Goal: Information Seeking & Learning: Learn about a topic

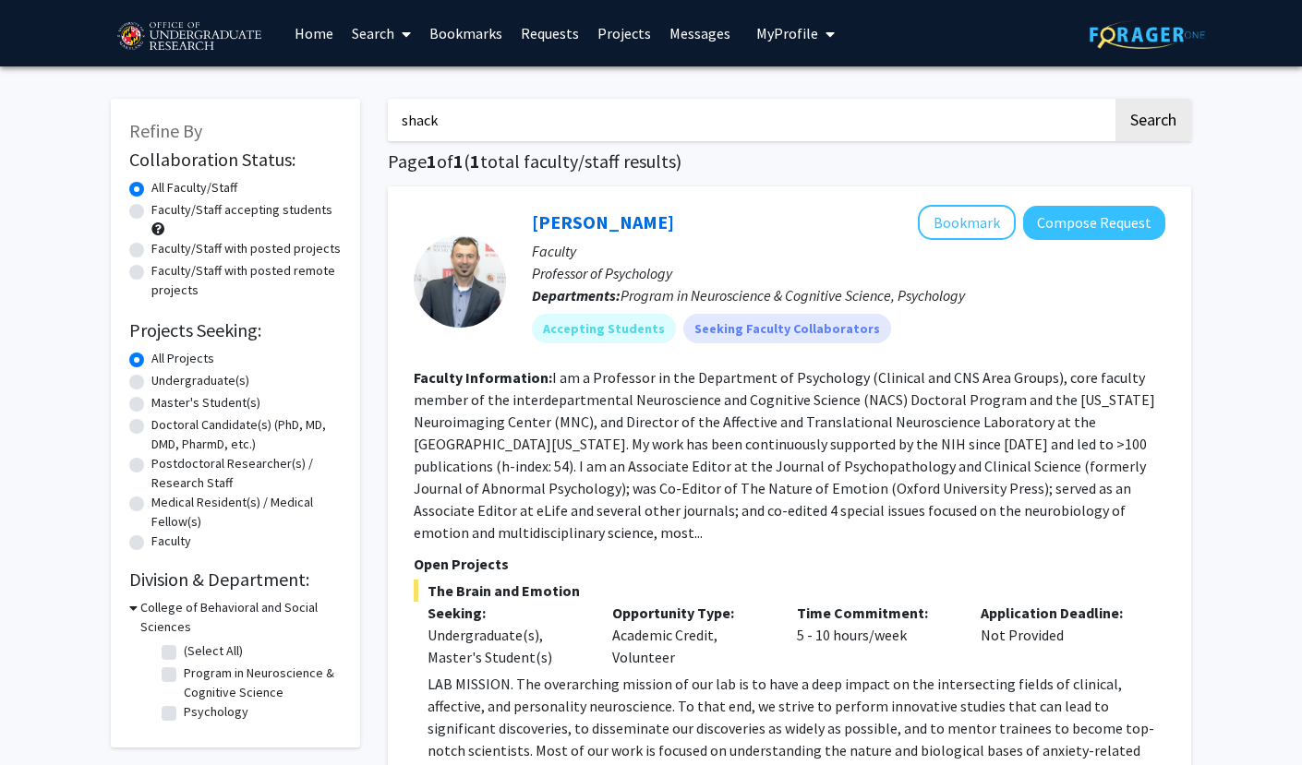
click at [501, 112] on input "shack" at bounding box center [750, 120] width 725 height 42
click at [501, 113] on input "shack" at bounding box center [750, 120] width 725 height 42
click at [166, 390] on label "Undergraduate(s)" at bounding box center [200, 380] width 98 height 19
click at [163, 383] on input "Undergraduate(s)" at bounding box center [157, 377] width 12 height 12
radio input "true"
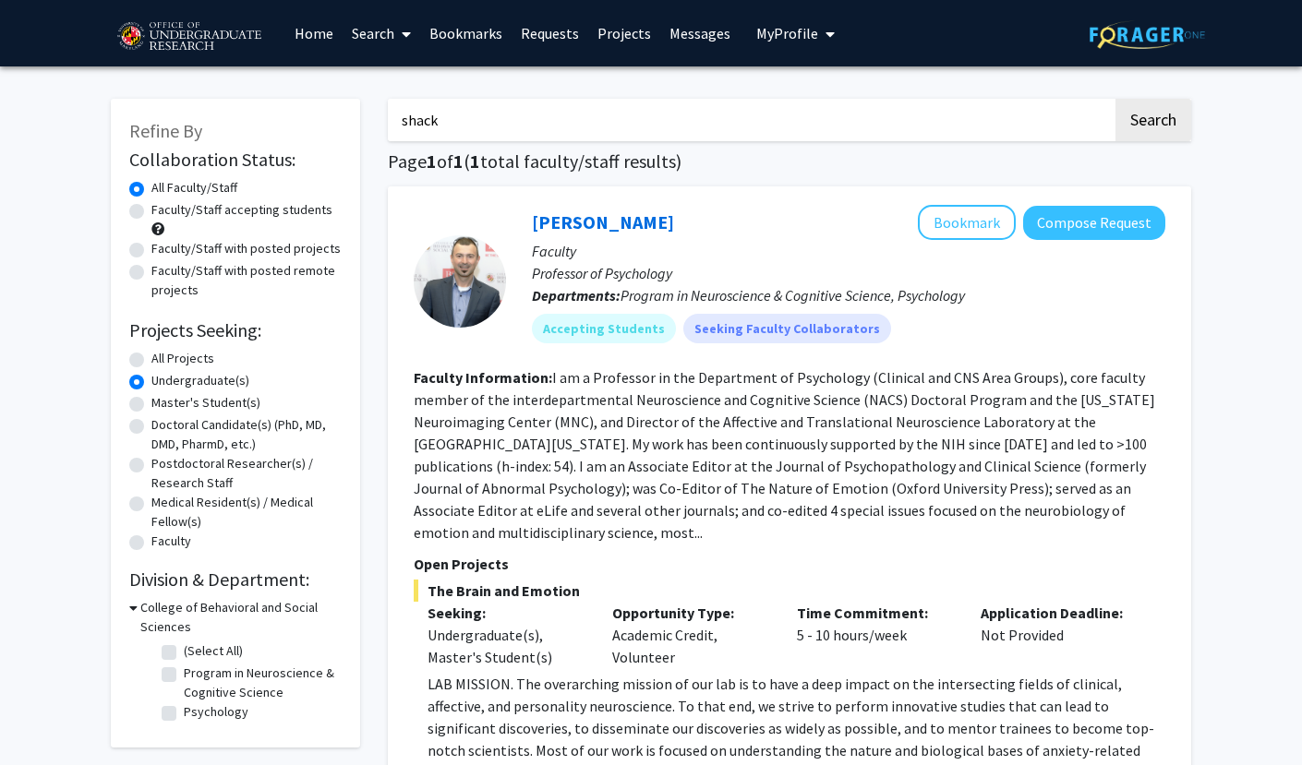
click at [509, 117] on input "shack" at bounding box center [750, 120] width 725 height 42
click at [1145, 118] on button "Search" at bounding box center [1153, 120] width 76 height 42
radio input "true"
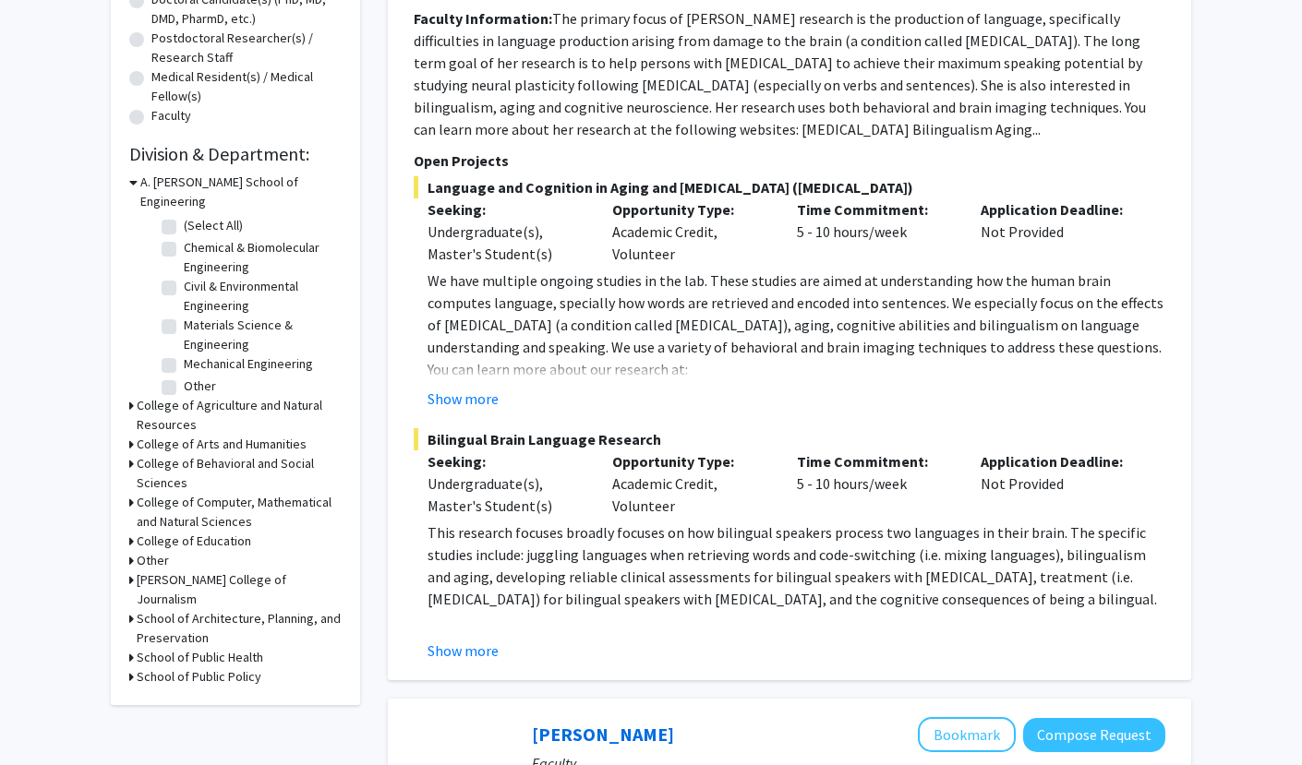
scroll to position [431, 0]
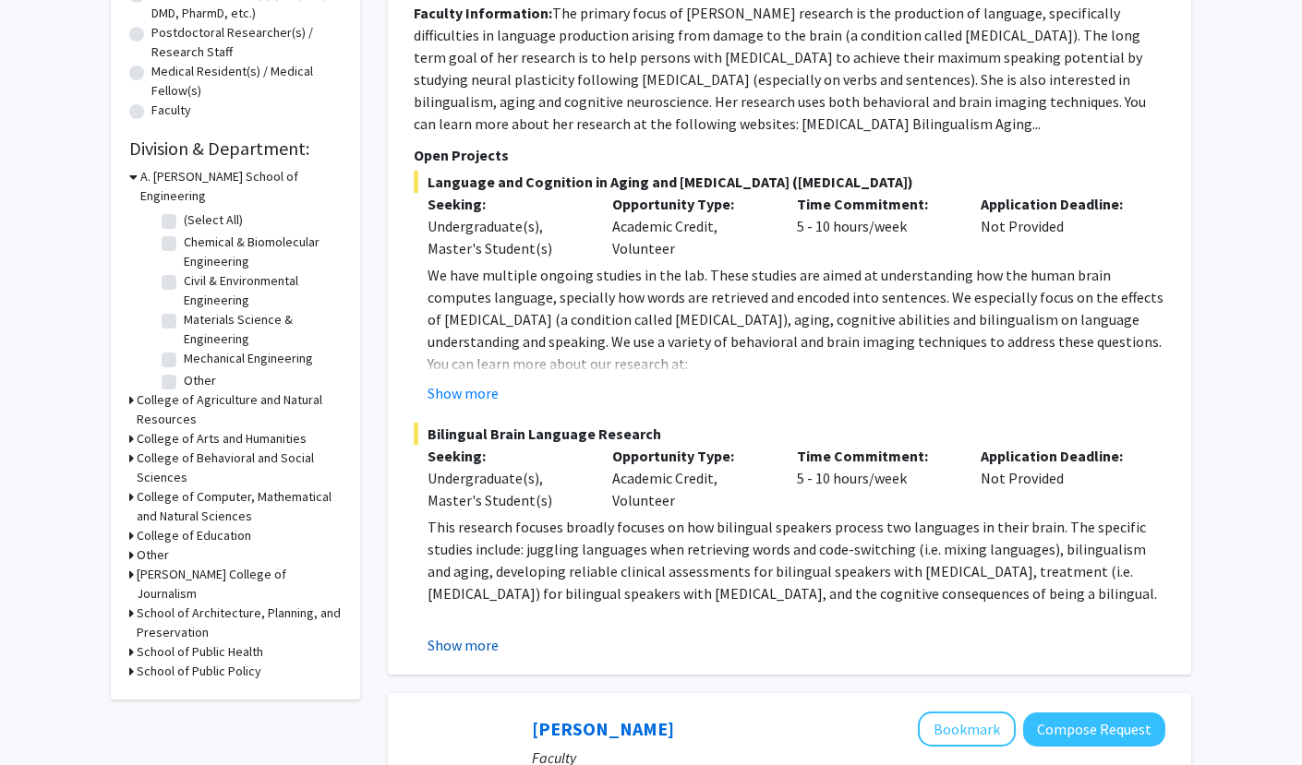
click at [480, 642] on button "Show more" at bounding box center [462, 645] width 71 height 22
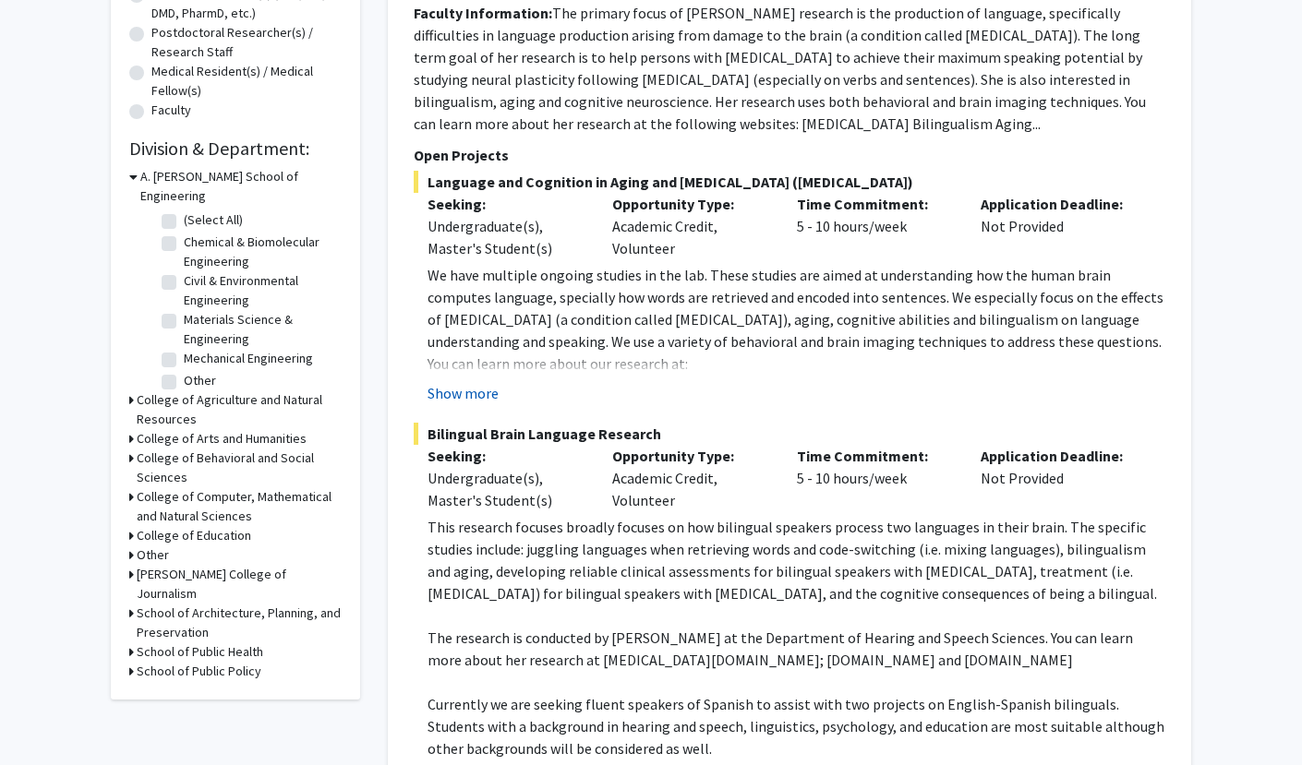
click at [486, 396] on button "Show more" at bounding box center [462, 393] width 71 height 22
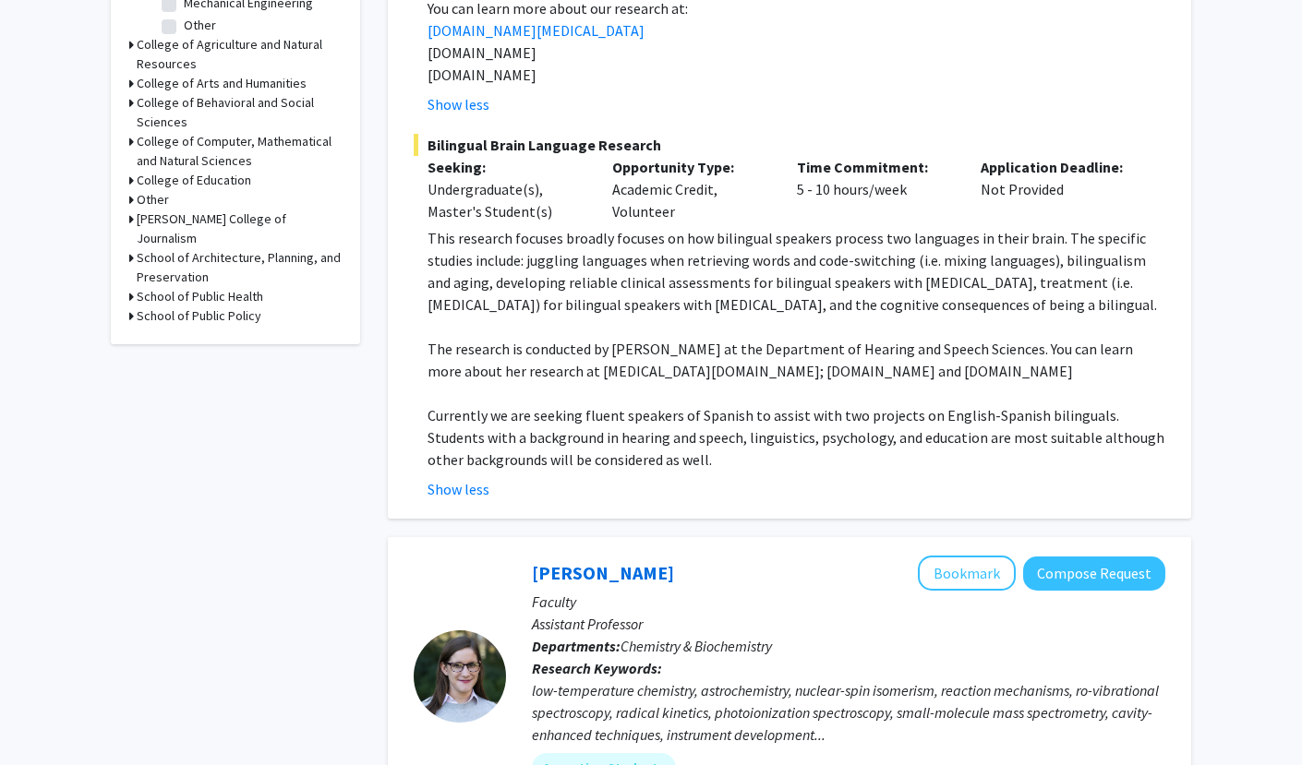
scroll to position [808, 0]
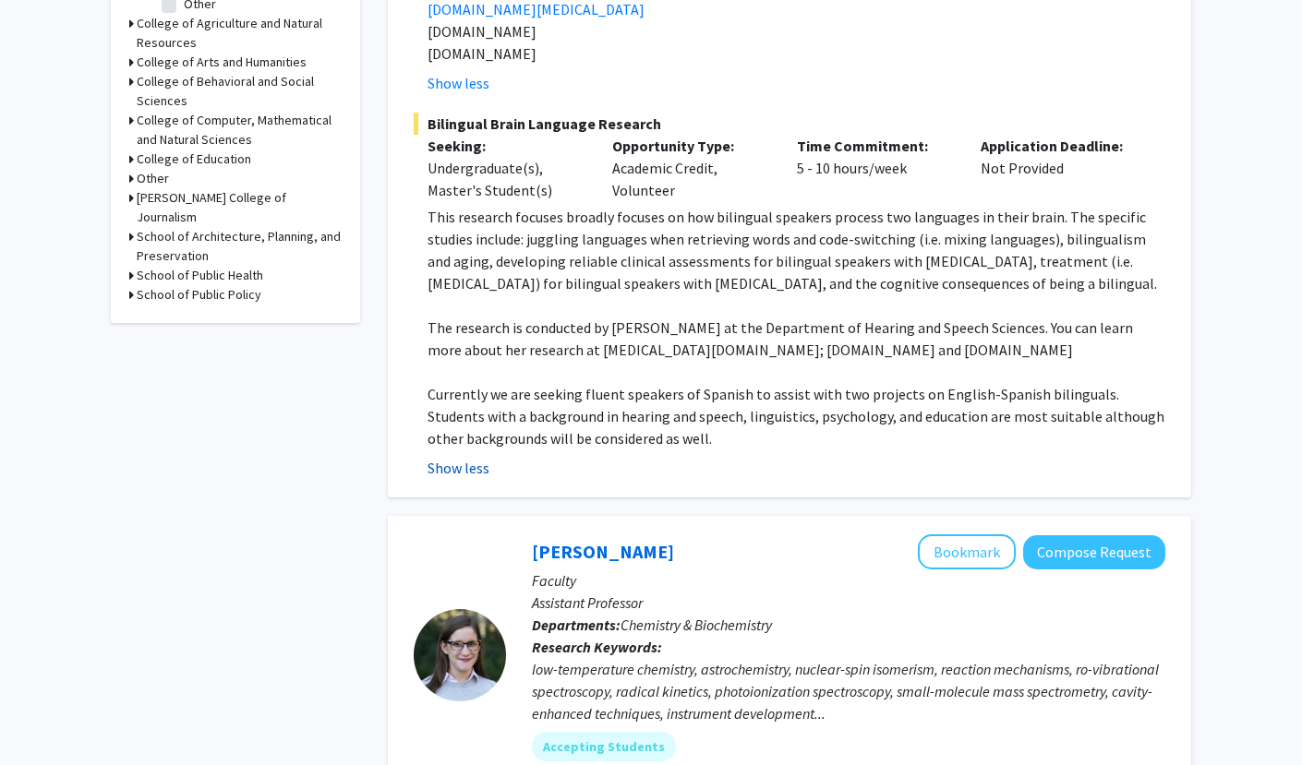
click at [476, 460] on button "Show less" at bounding box center [458, 468] width 62 height 22
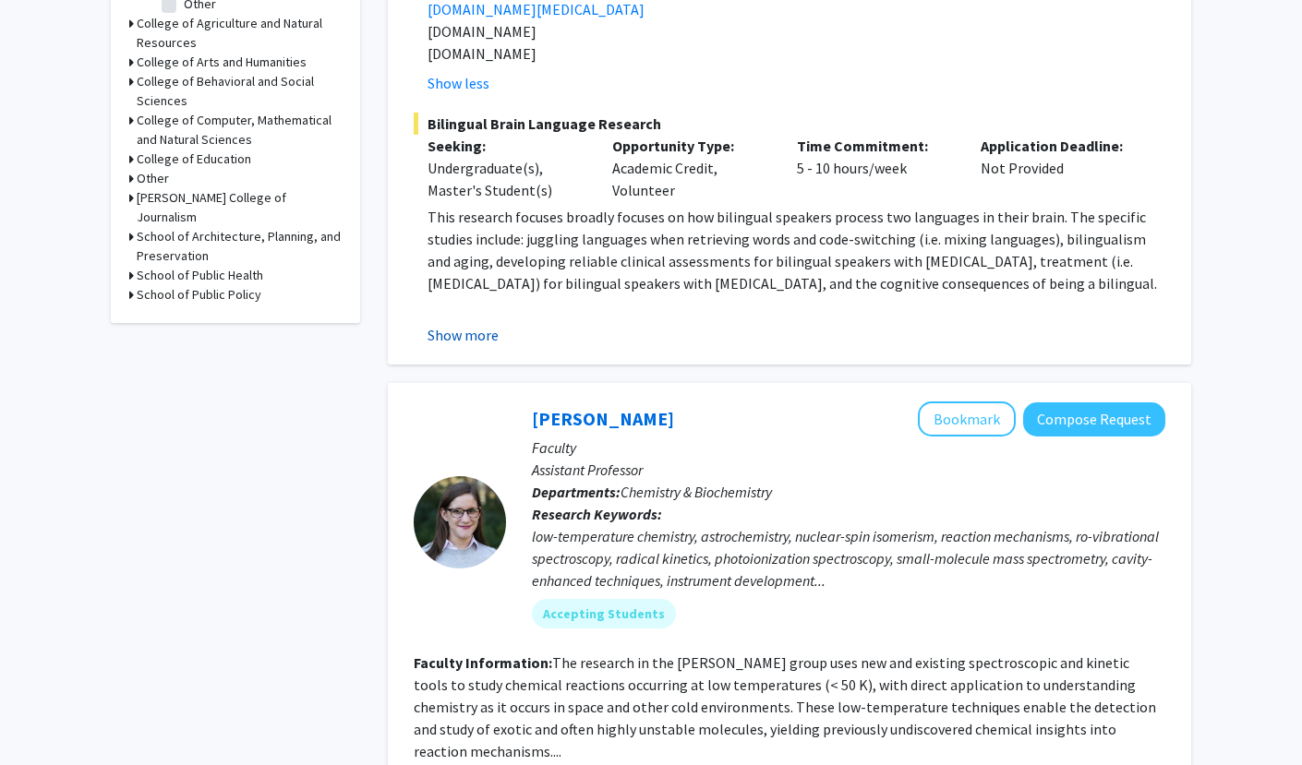
click at [478, 344] on button "Show more" at bounding box center [462, 335] width 71 height 22
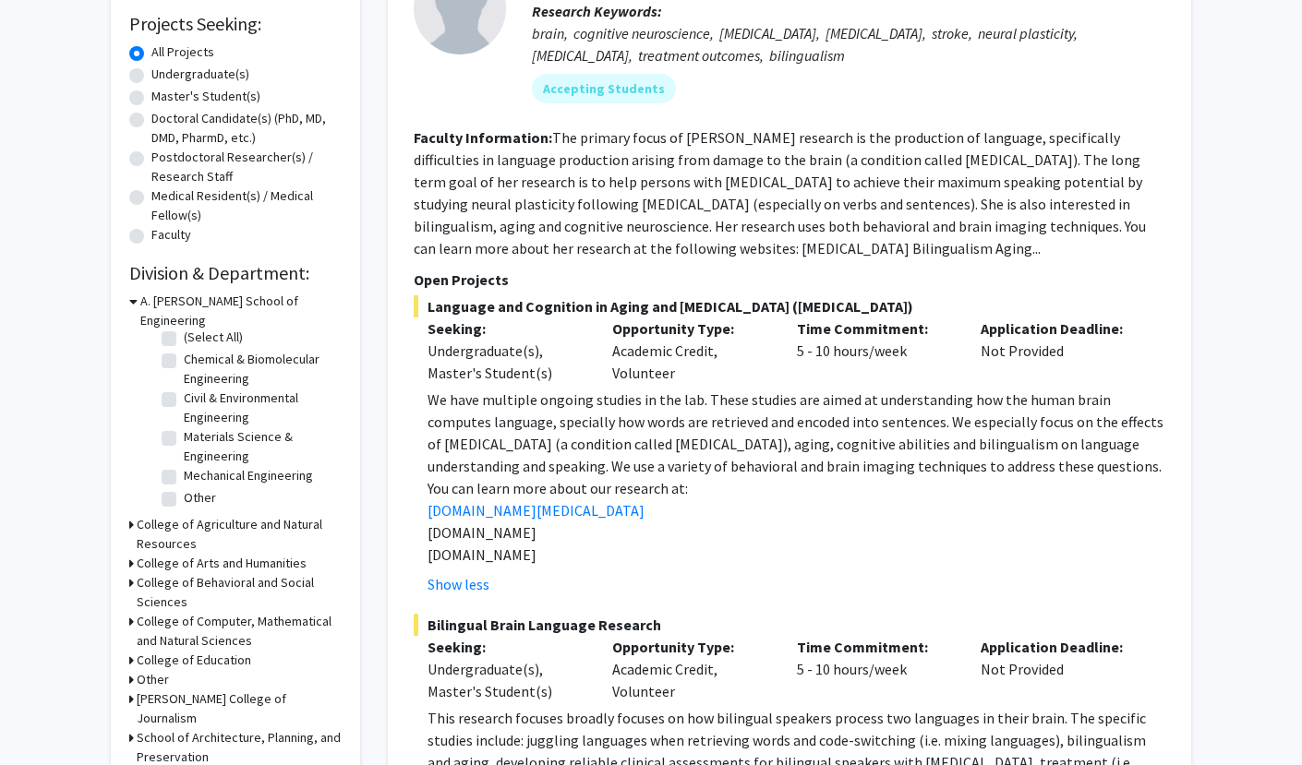
scroll to position [0, 0]
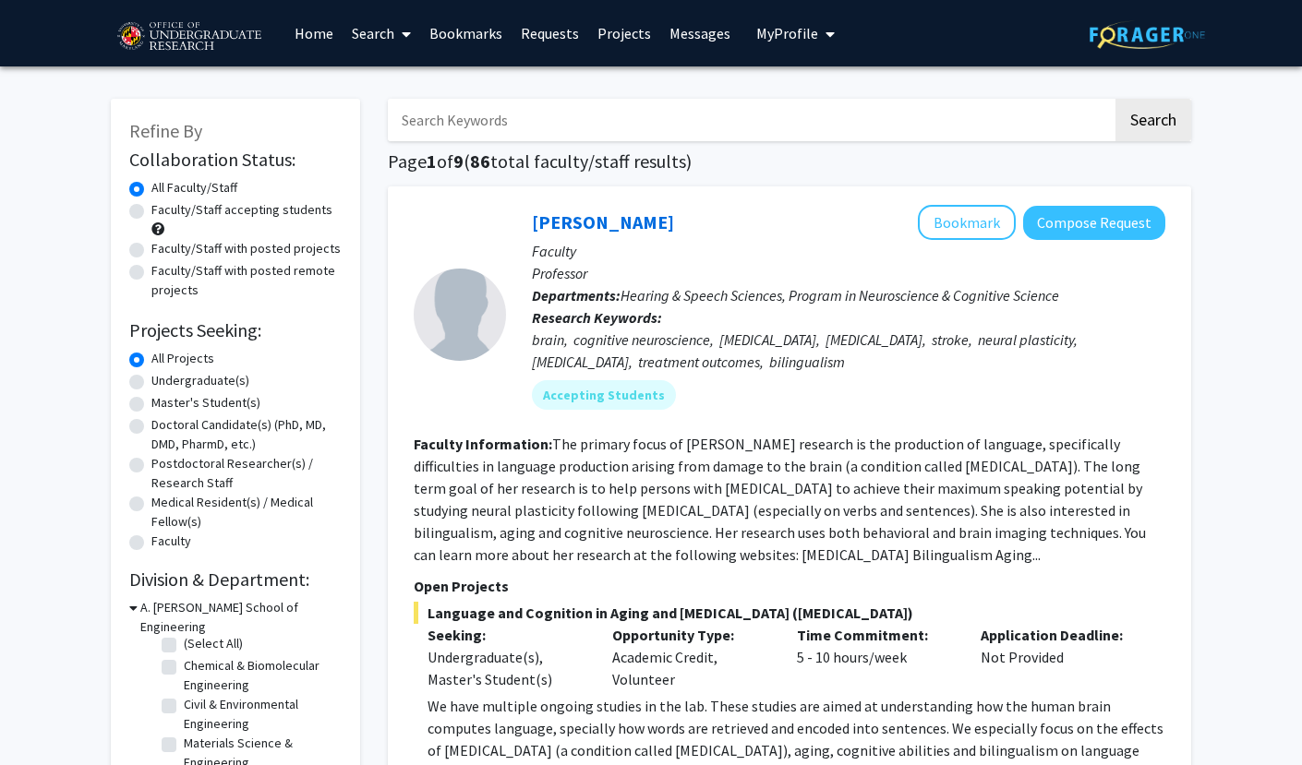
click at [151, 378] on label "Undergraduate(s)" at bounding box center [200, 380] width 98 height 19
click at [151, 378] on input "Undergraduate(s)" at bounding box center [157, 377] width 12 height 12
radio input "true"
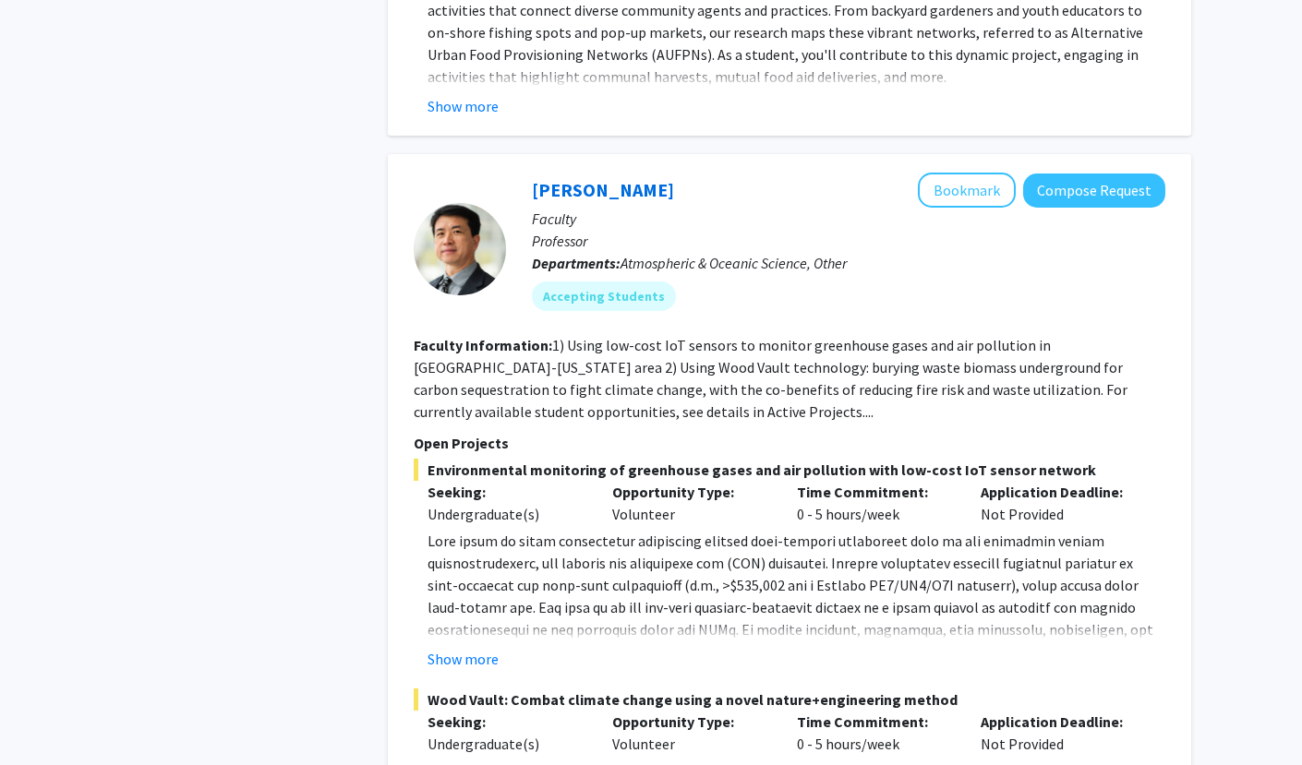
scroll to position [8626, 0]
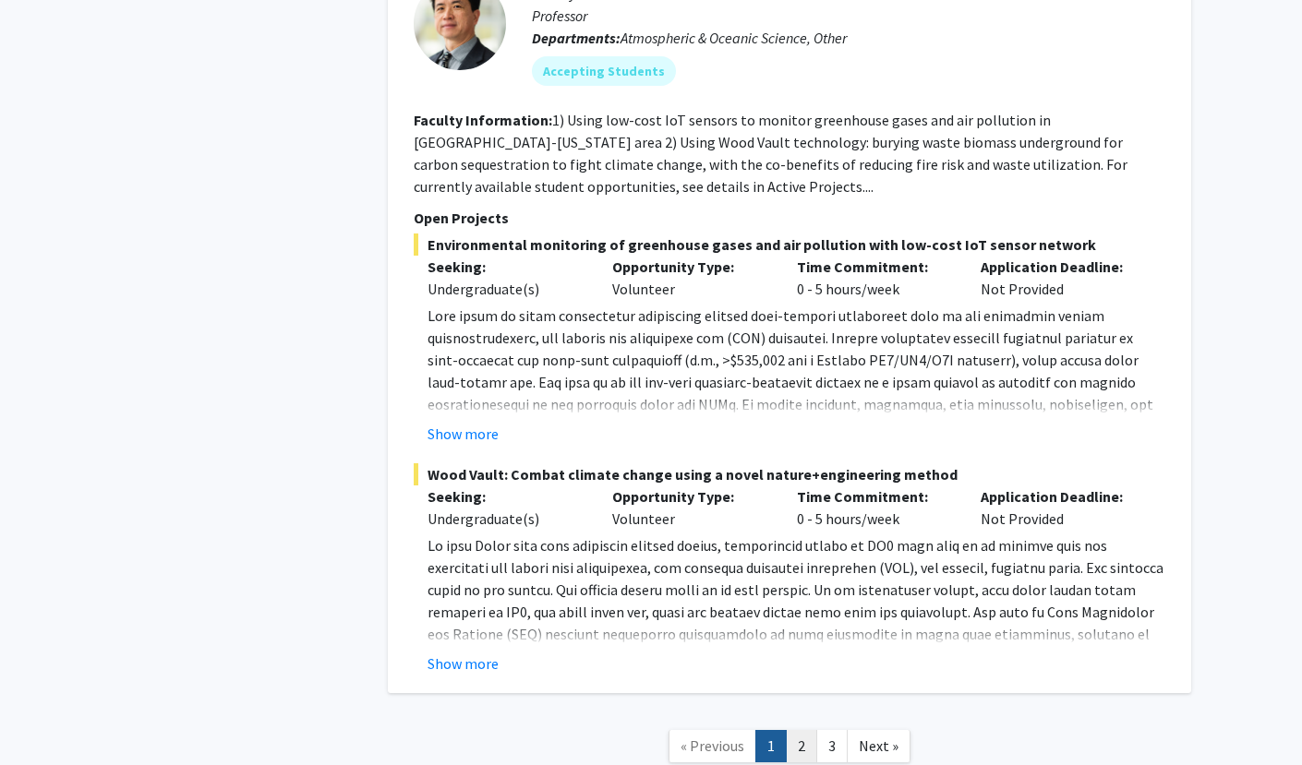
click at [787, 730] on link "2" at bounding box center [801, 746] width 31 height 32
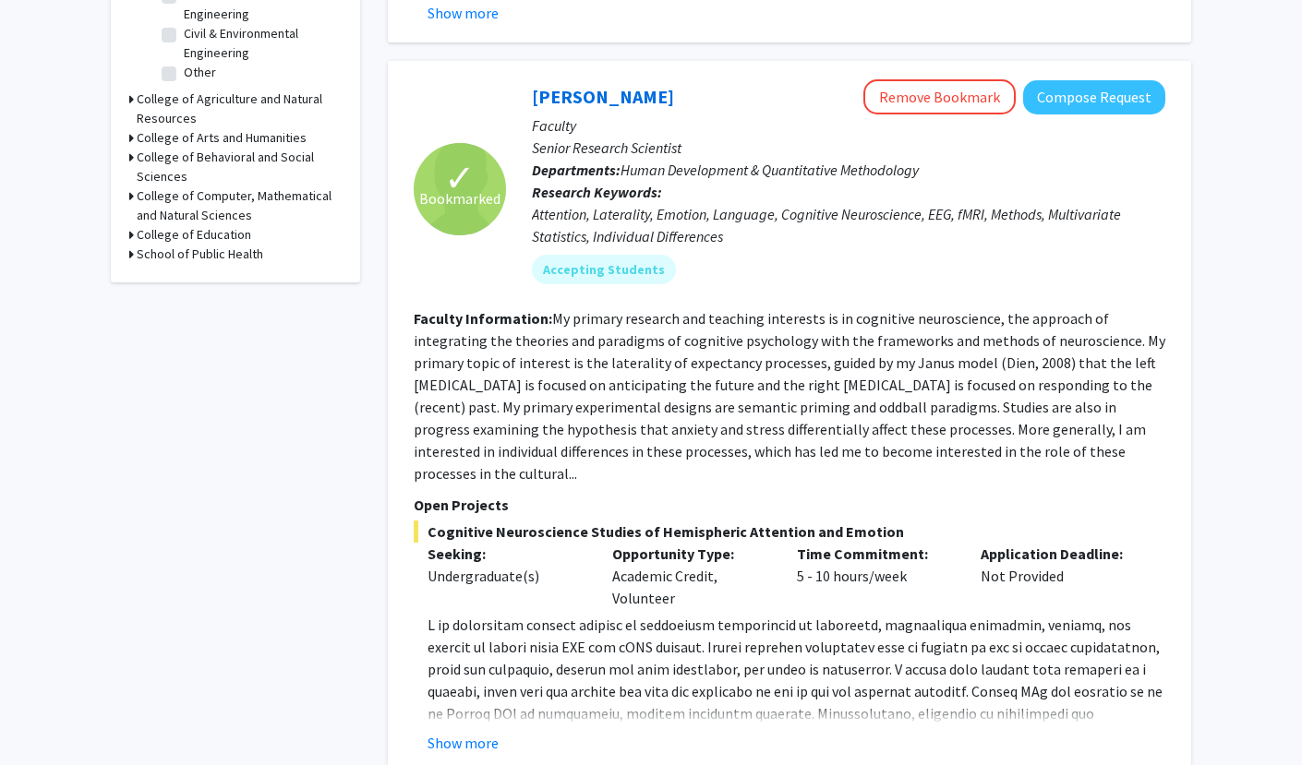
scroll to position [972, 0]
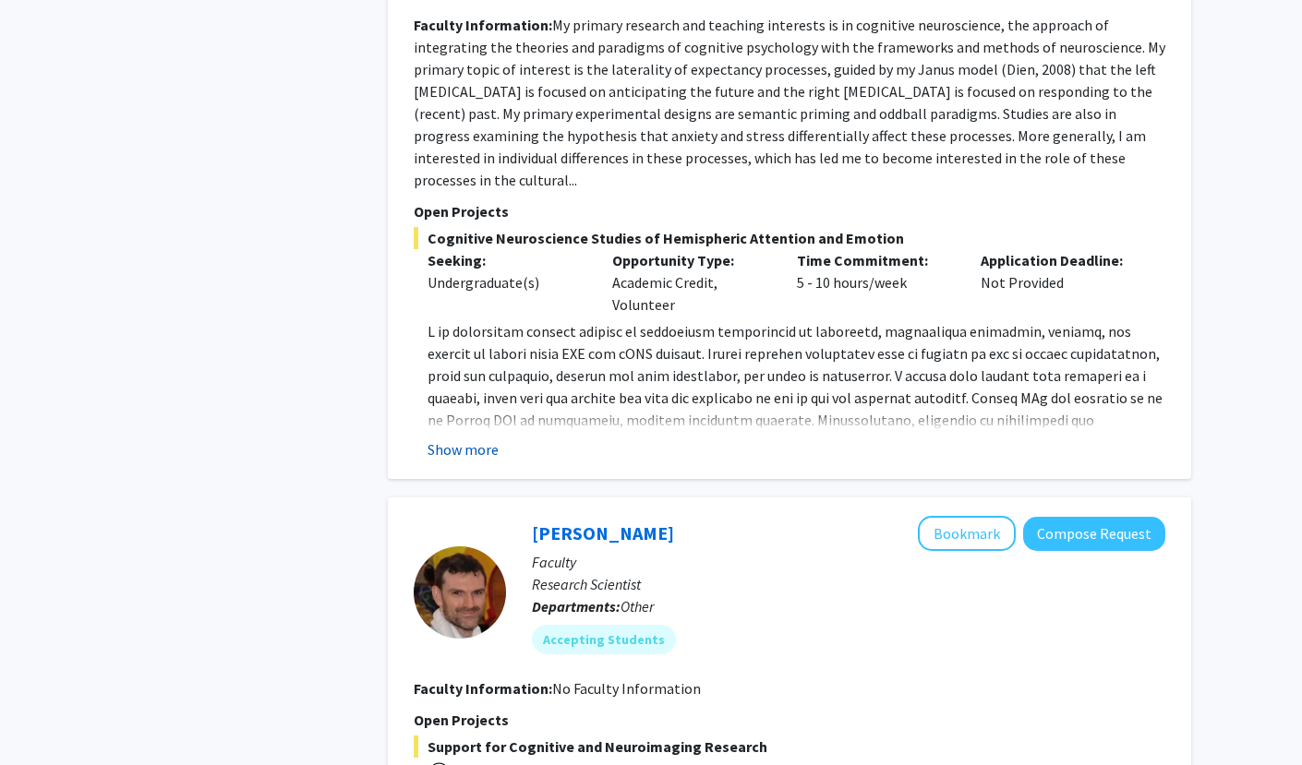
click at [477, 438] on button "Show more" at bounding box center [462, 449] width 71 height 22
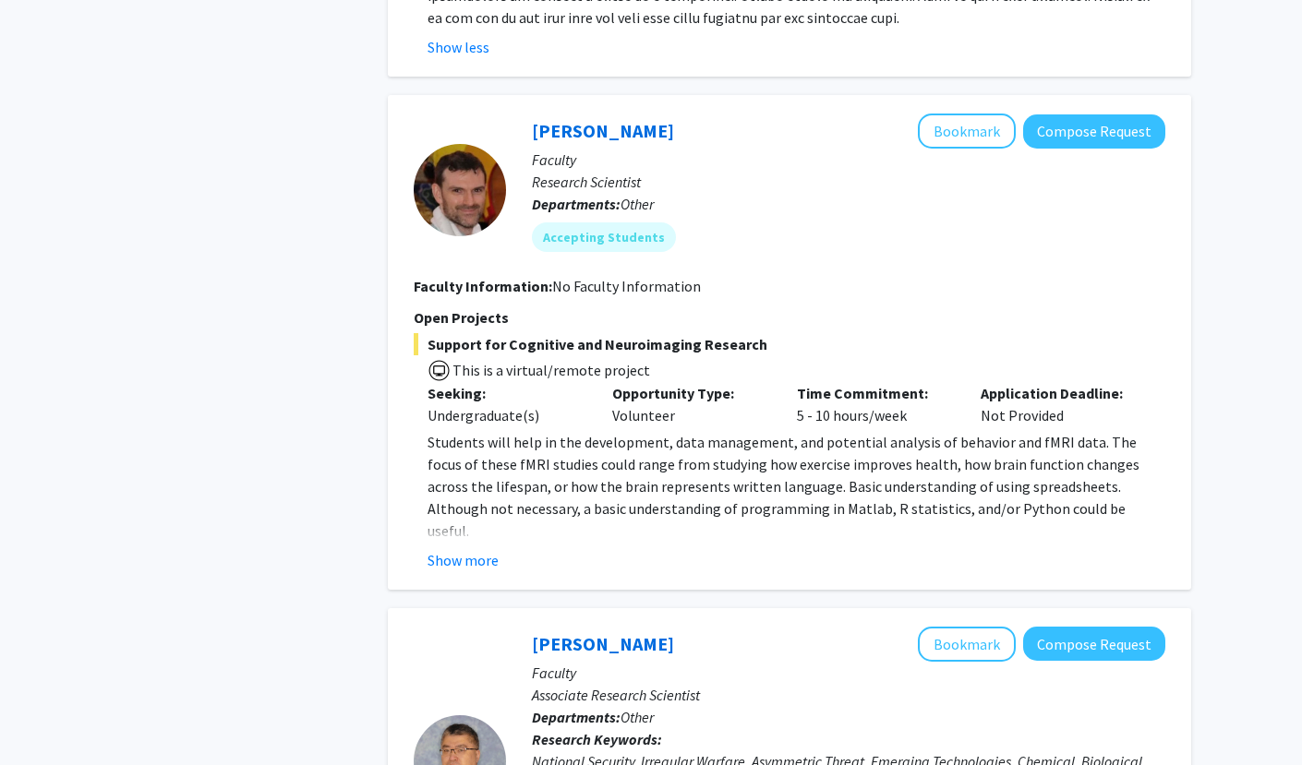
scroll to position [1488, 0]
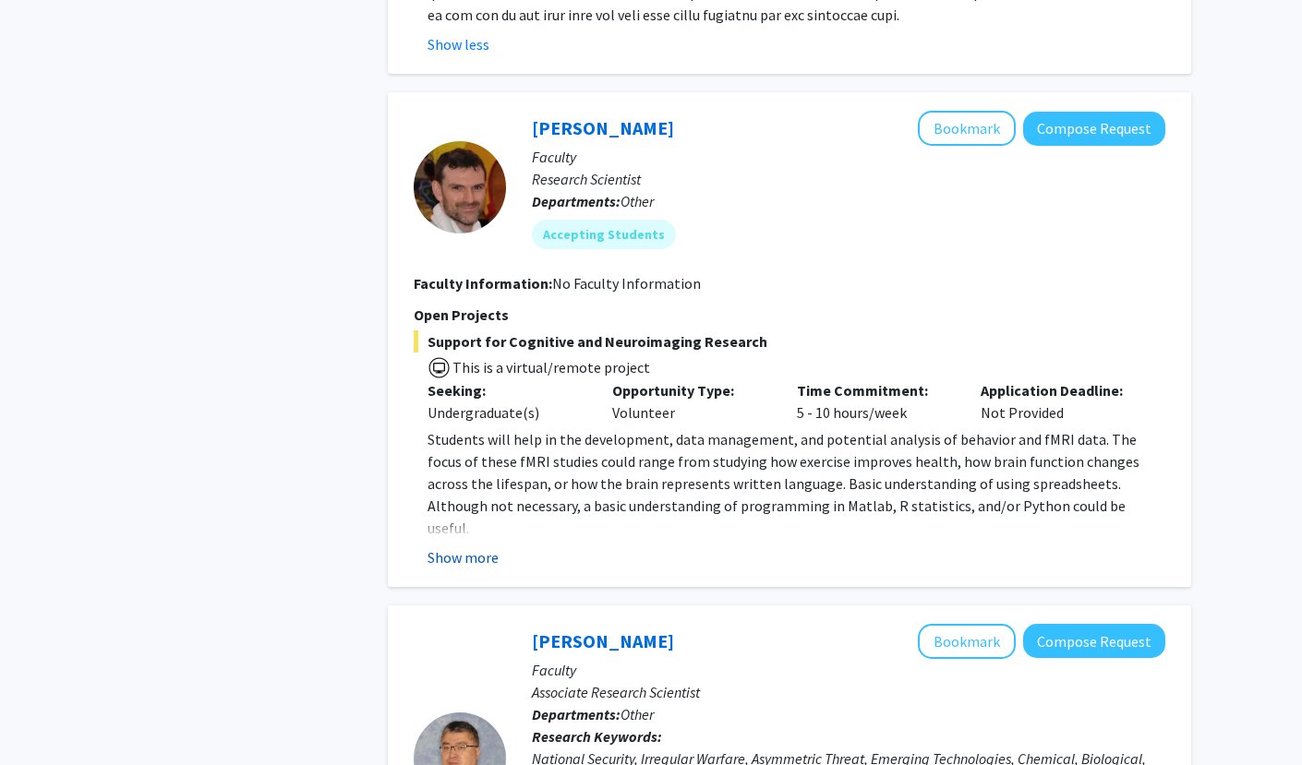
click at [476, 546] on button "Show more" at bounding box center [462, 557] width 71 height 22
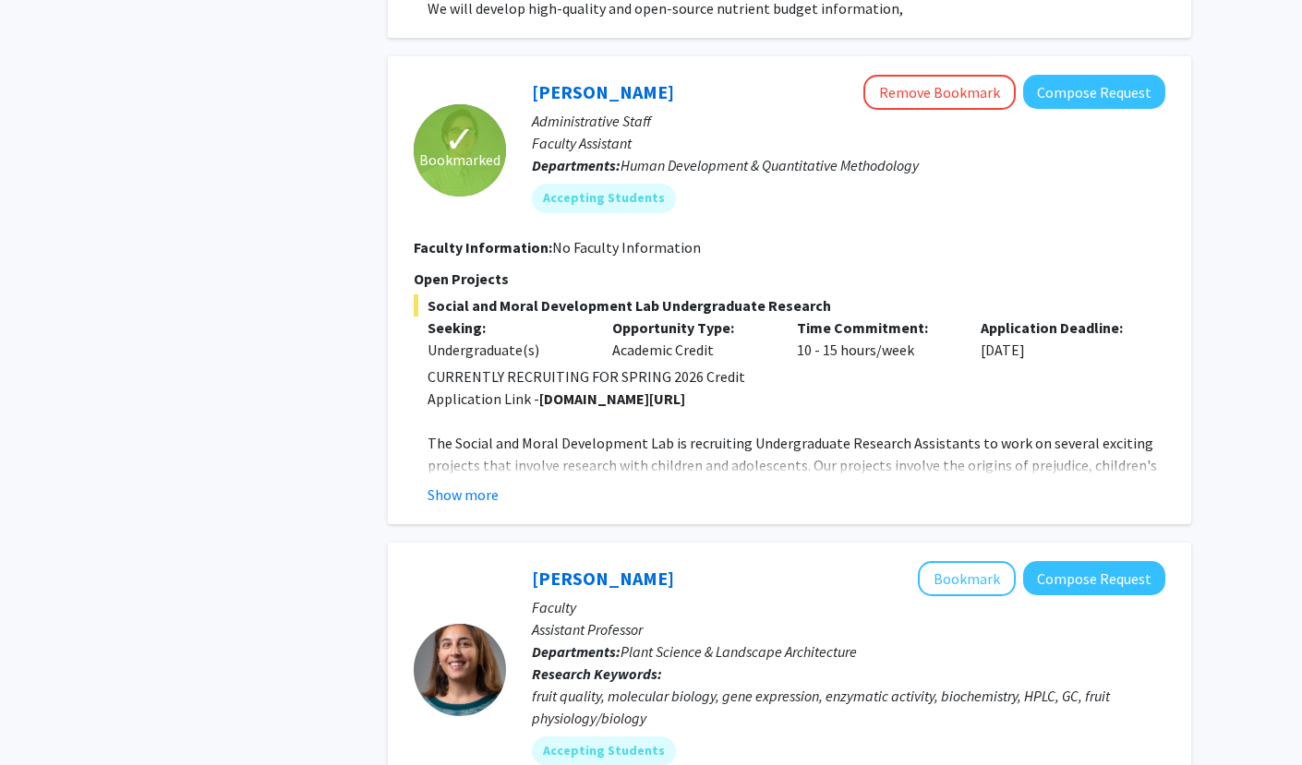
scroll to position [4150, 0]
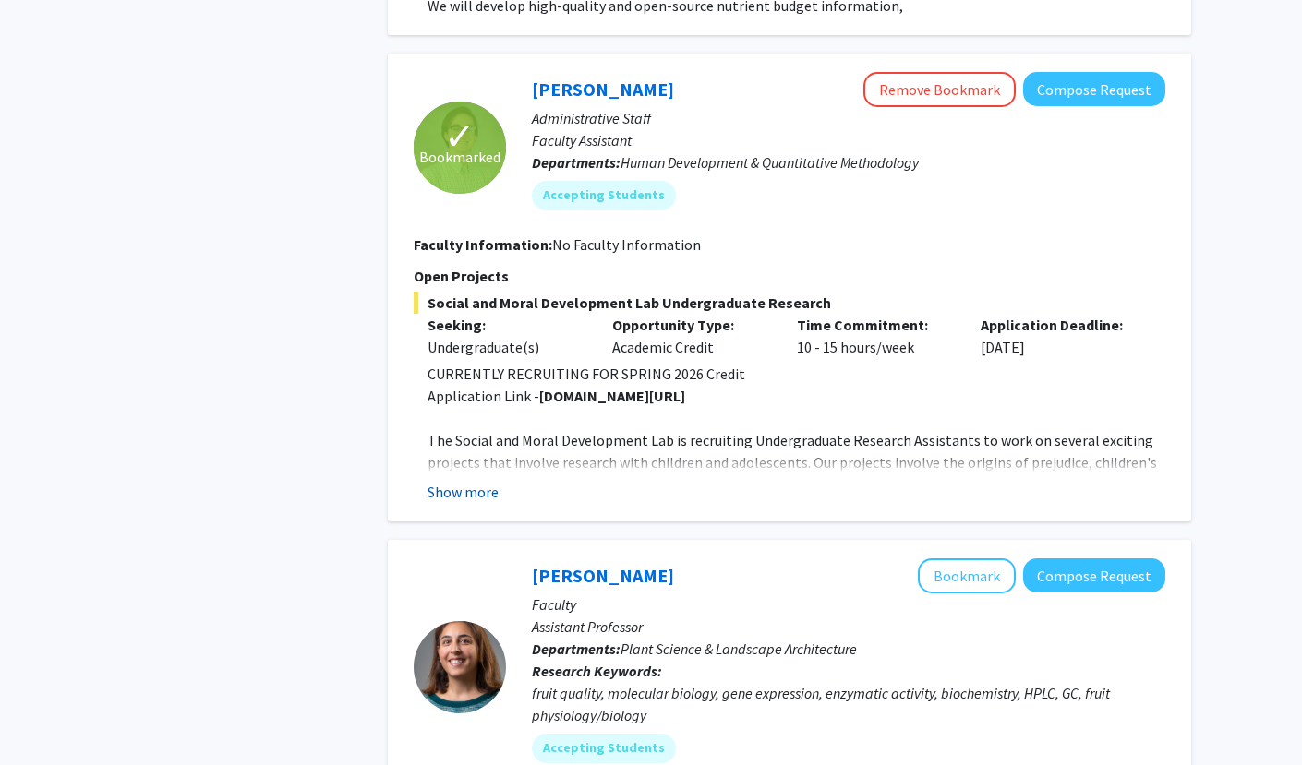
click at [456, 481] on button "Show more" at bounding box center [462, 492] width 71 height 22
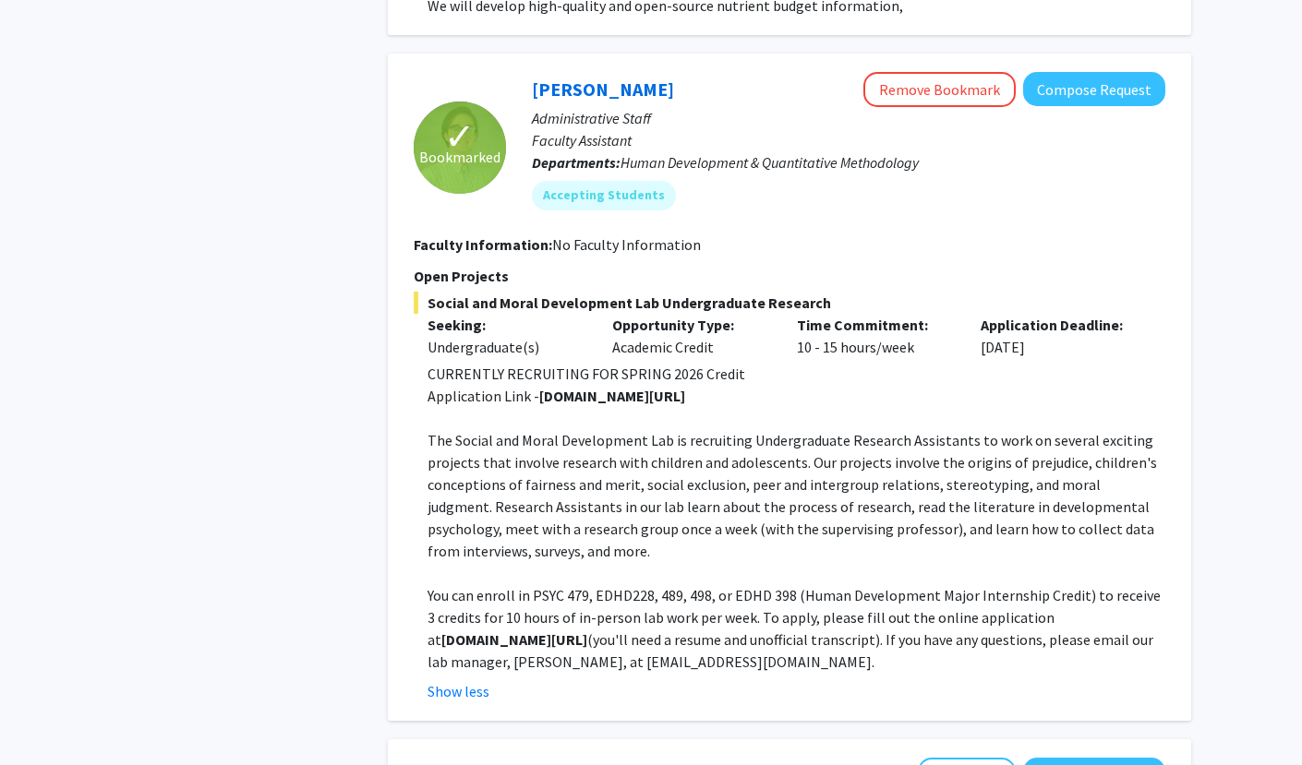
drag, startPoint x: 568, startPoint y: 595, endPoint x: 425, endPoint y: 597, distance: 143.1
click at [425, 597] on fg-read-more "CURRENTLY RECRUITING FOR SPRING 2026 Credit Application Link - go.umd.edu/kille…" at bounding box center [789, 533] width 751 height 340
copy strong "go.umd.edu/killenlab"
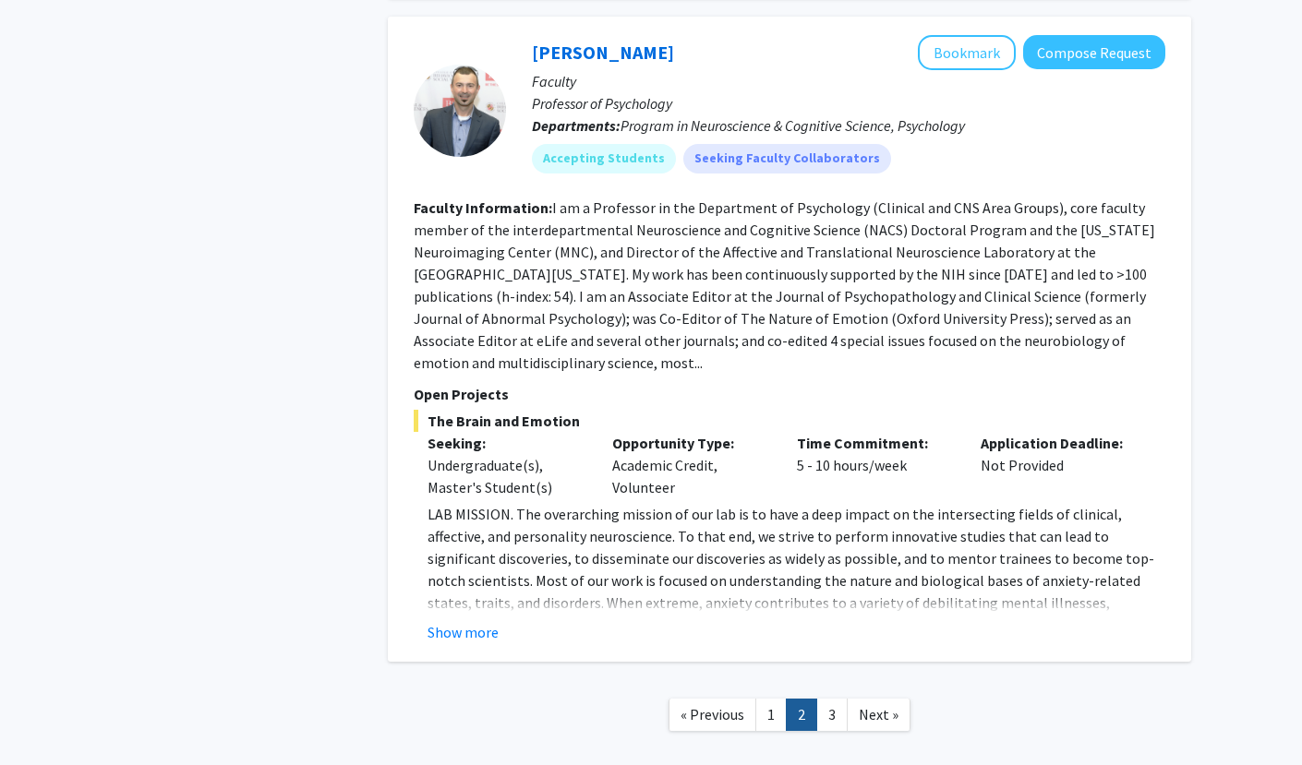
scroll to position [6020, 0]
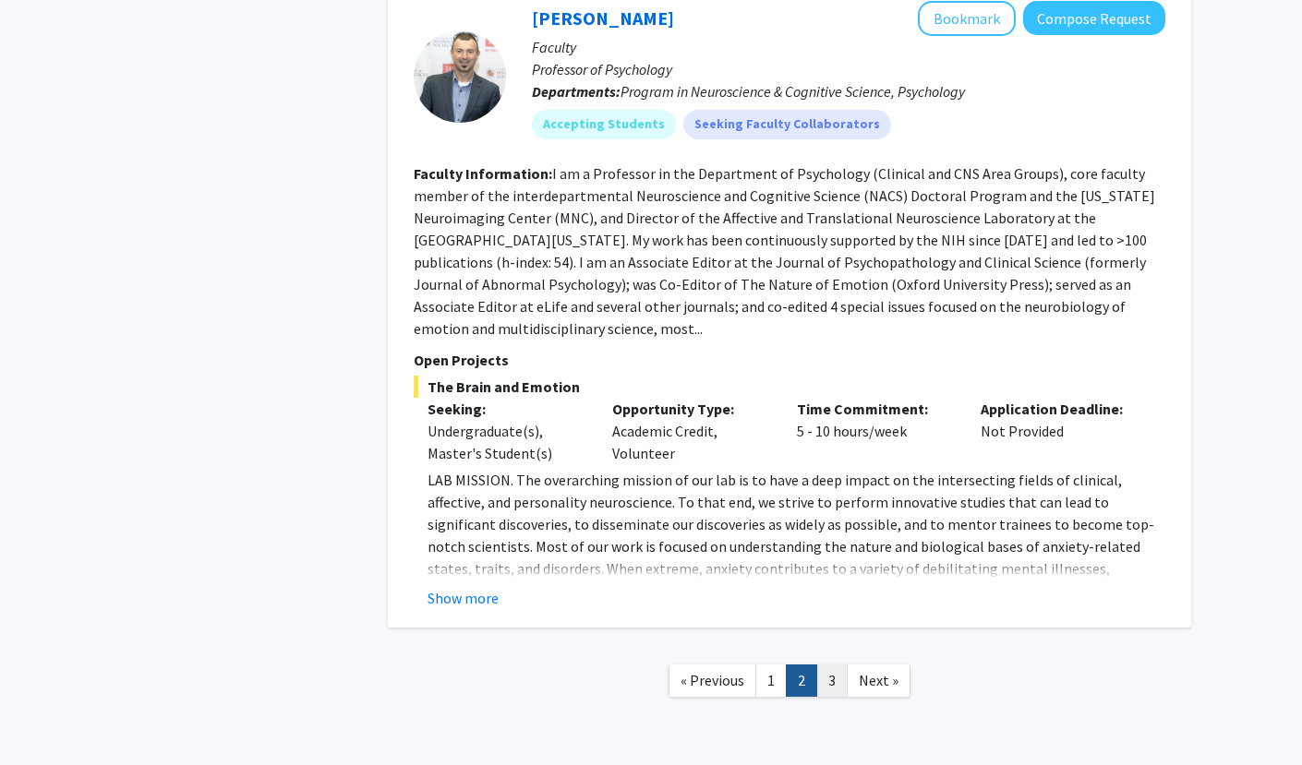
click at [829, 665] on link "3" at bounding box center [831, 681] width 31 height 32
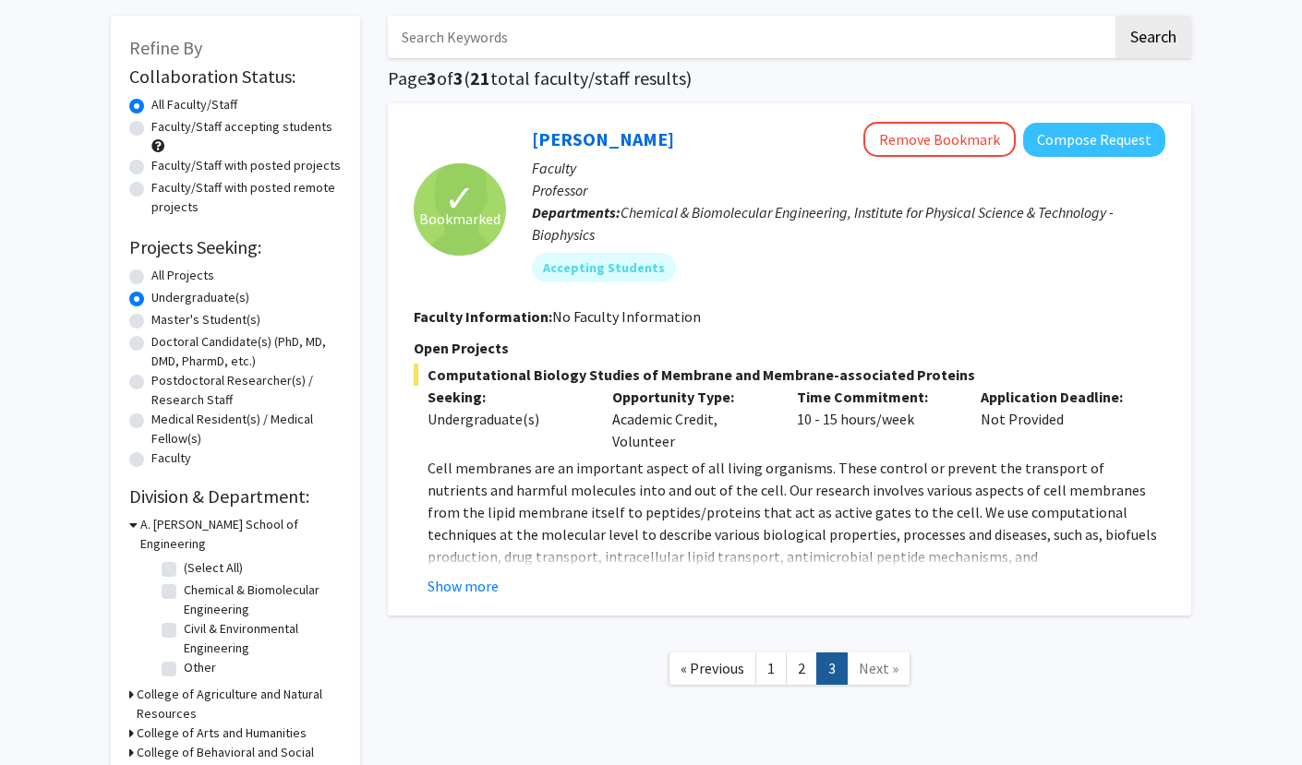
scroll to position [84, 0]
click at [452, 594] on button "Show more" at bounding box center [462, 585] width 71 height 22
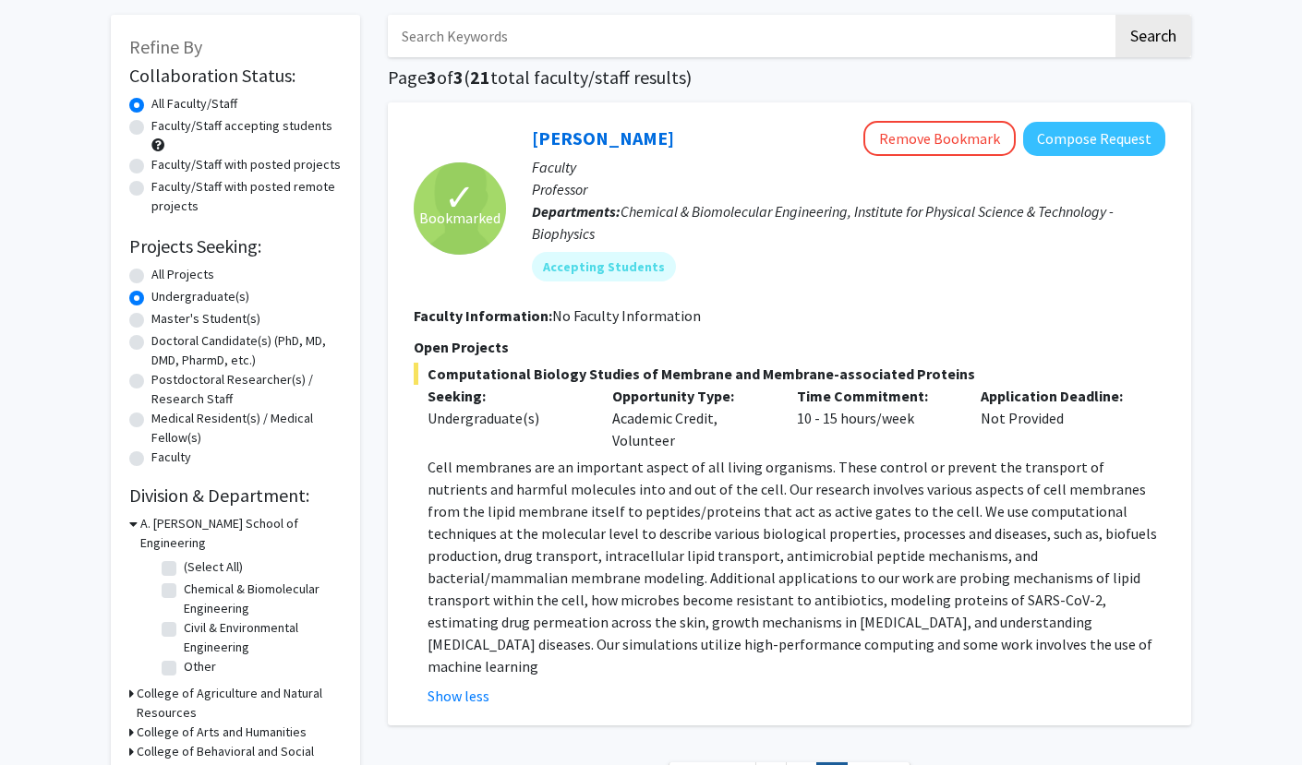
scroll to position [151, 0]
